Goal: Task Accomplishment & Management: Use online tool/utility

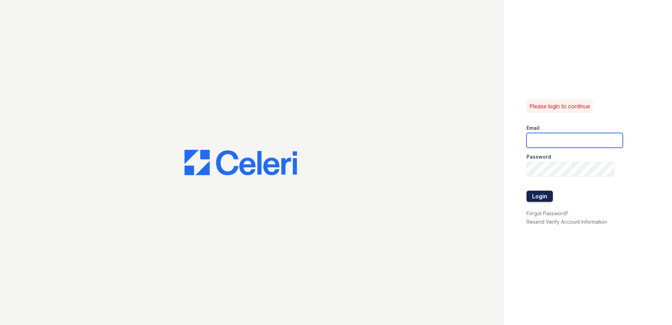
type input "[EMAIL_ADDRESS][DOMAIN_NAME]"
click at [531, 195] on button "Login" at bounding box center [539, 195] width 26 height 11
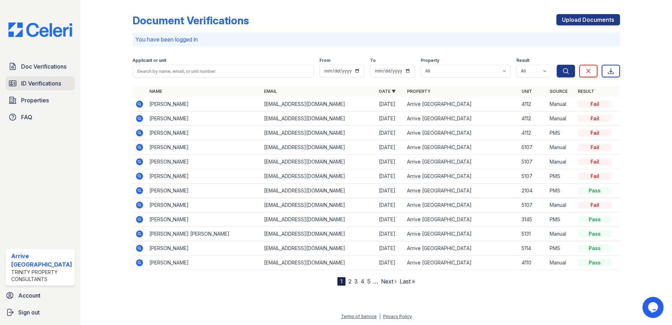
click at [56, 87] on span "ID Verifications" at bounding box center [41, 83] width 40 height 8
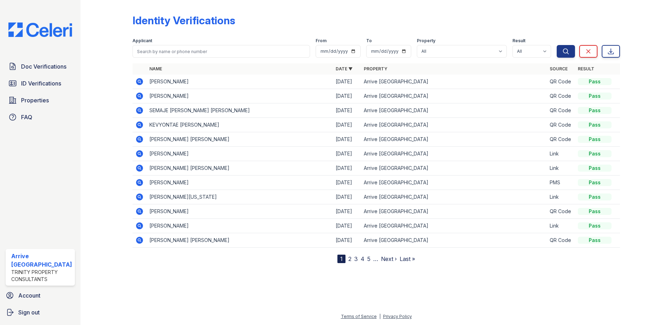
click at [140, 125] on icon at bounding box center [139, 124] width 7 height 7
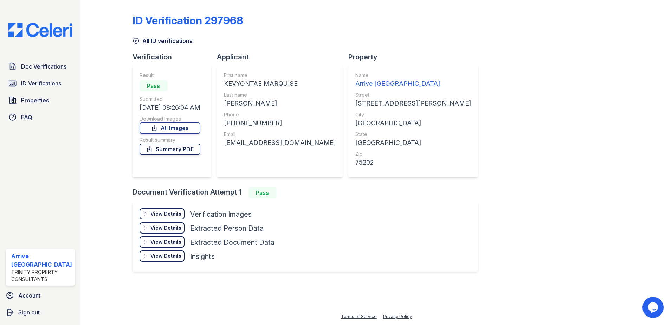
click at [183, 153] on link "Summary PDF" at bounding box center [170, 148] width 61 height 11
